Goal: Information Seeking & Learning: Learn about a topic

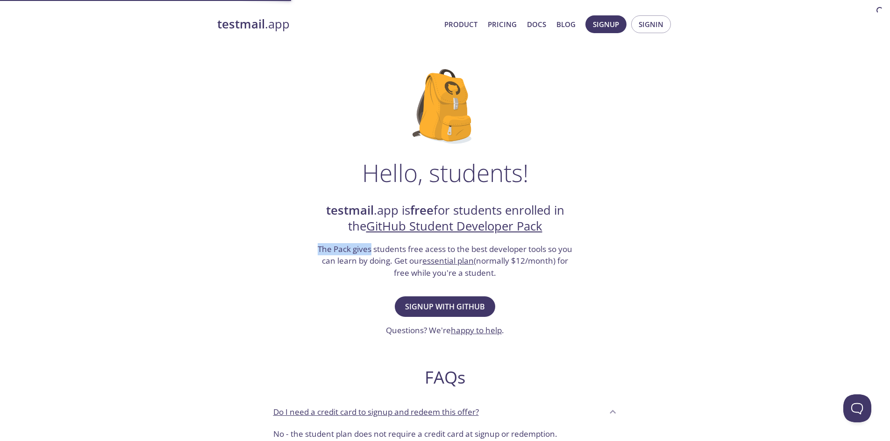
drag, startPoint x: 304, startPoint y: 244, endPoint x: 510, endPoint y: 272, distance: 207.9
click at [510, 272] on div "Hello, students! testmail .app is free for students enrolled in the GitHub Stud…" at bounding box center [445, 339] width 456 height 570
click at [510, 272] on h3 "The Pack gives students free acess to the best developer tools so you can learn…" at bounding box center [445, 261] width 257 height 36
click at [260, 28] on strong "testmail" at bounding box center [241, 24] width 48 height 16
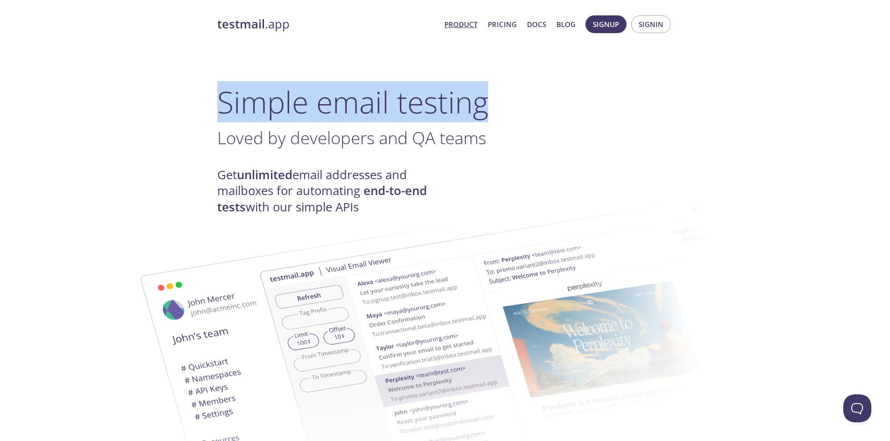
drag, startPoint x: 218, startPoint y: 92, endPoint x: 512, endPoint y: 98, distance: 294.8
click at [512, 98] on h1 "Simple email testing" at bounding box center [445, 102] width 456 height 36
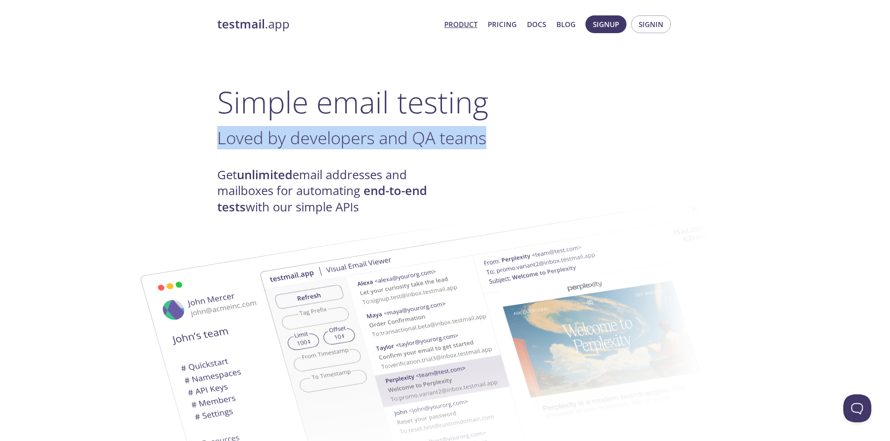
drag, startPoint x: 195, startPoint y: 135, endPoint x: 555, endPoint y: 140, distance: 360.7
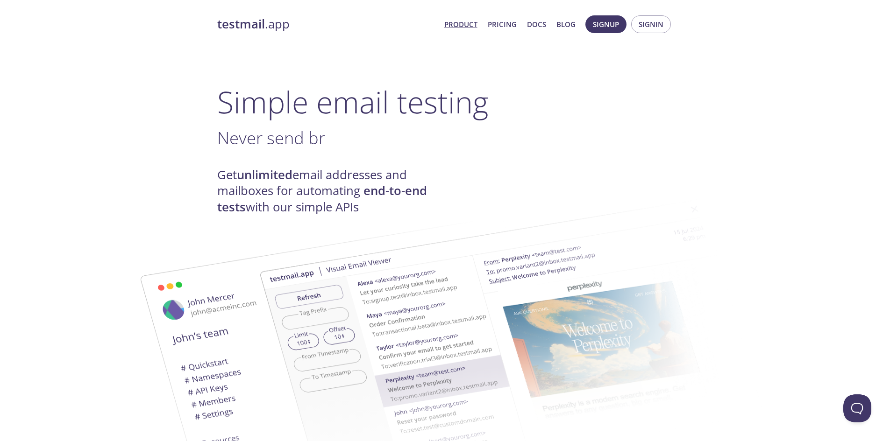
click at [219, 172] on h4 "Get unlimited email addresses and mailboxes for automating end-to-end tests wit…" at bounding box center [331, 191] width 228 height 48
drag, startPoint x: 214, startPoint y: 171, endPoint x: 248, endPoint y: 160, distance: 35.0
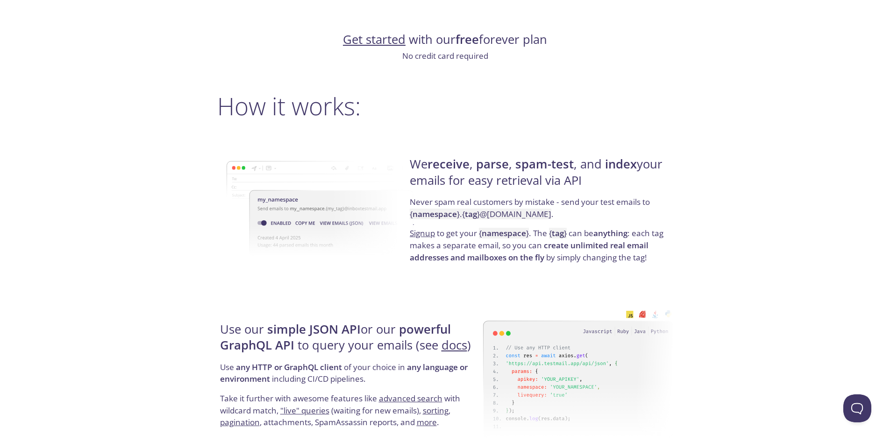
scroll to position [607, 0]
drag, startPoint x: 613, startPoint y: 184, endPoint x: 415, endPoint y: 163, distance: 198.8
click at [415, 163] on h4 "We receive , parse , spam-test , and index your emails for easy retrieval via A…" at bounding box center [540, 176] width 260 height 40
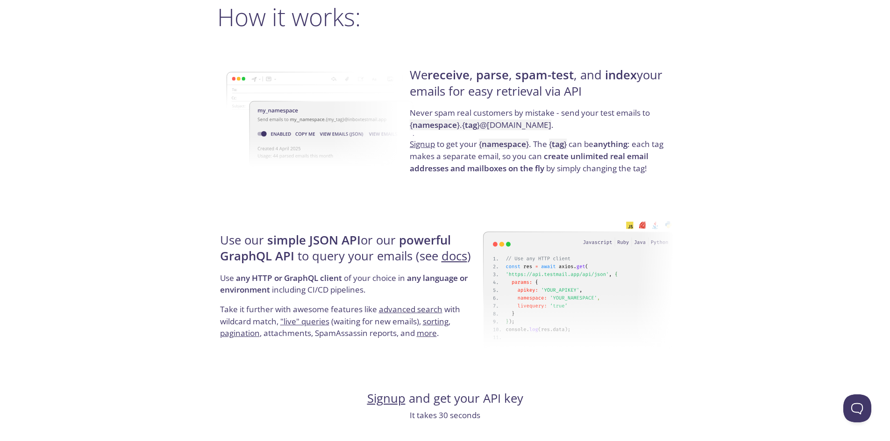
scroll to position [701, 0]
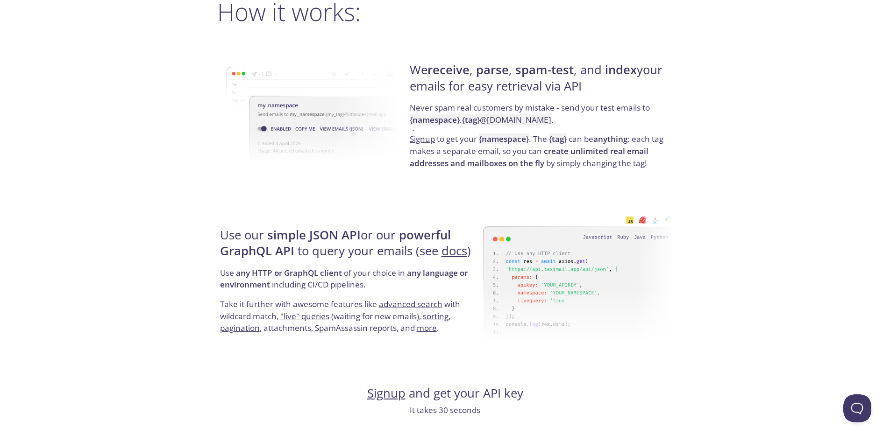
click at [450, 192] on div "testmail .app Product Pricing Docs Blog Signup Signin Simple email testing Love…" at bounding box center [445, 407] width 478 height 2197
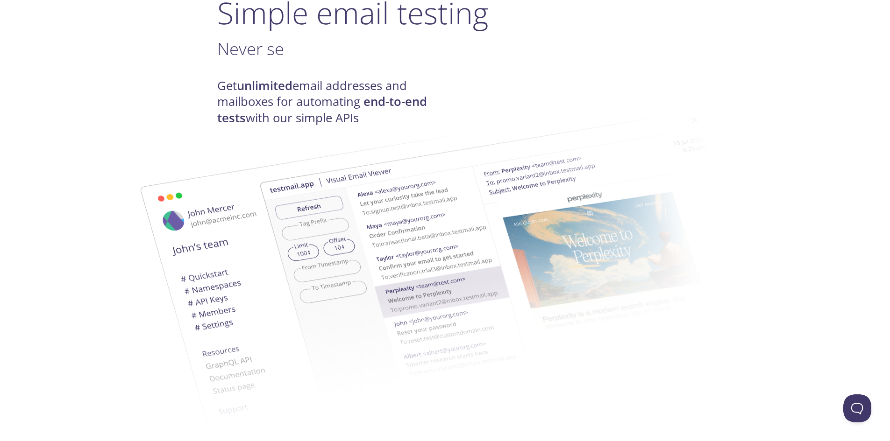
scroll to position [0, 0]
